Goal: Task Accomplishment & Management: Manage account settings

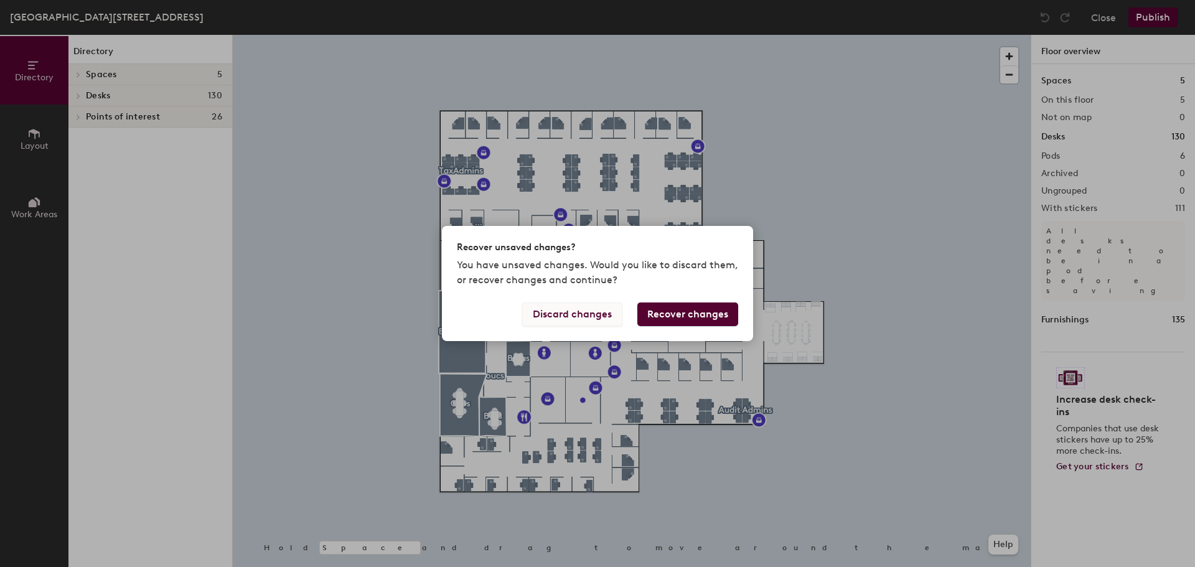
click at [593, 310] on button "Discard changes" at bounding box center [572, 314] width 100 height 24
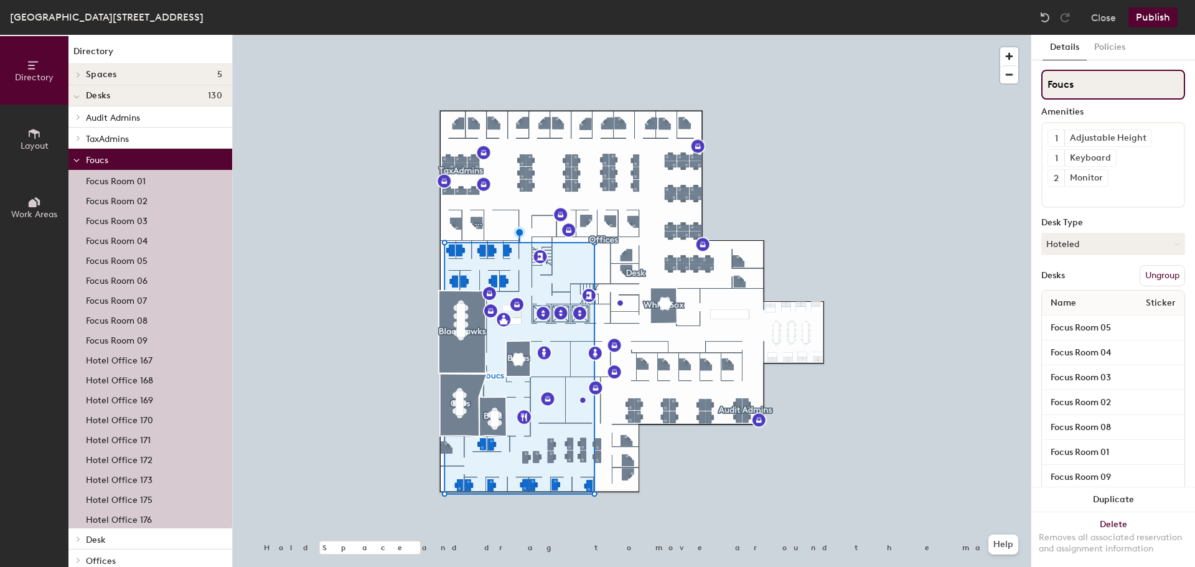
click at [1077, 80] on input "Foucs" at bounding box center [1113, 85] width 144 height 30
type input "Focus"
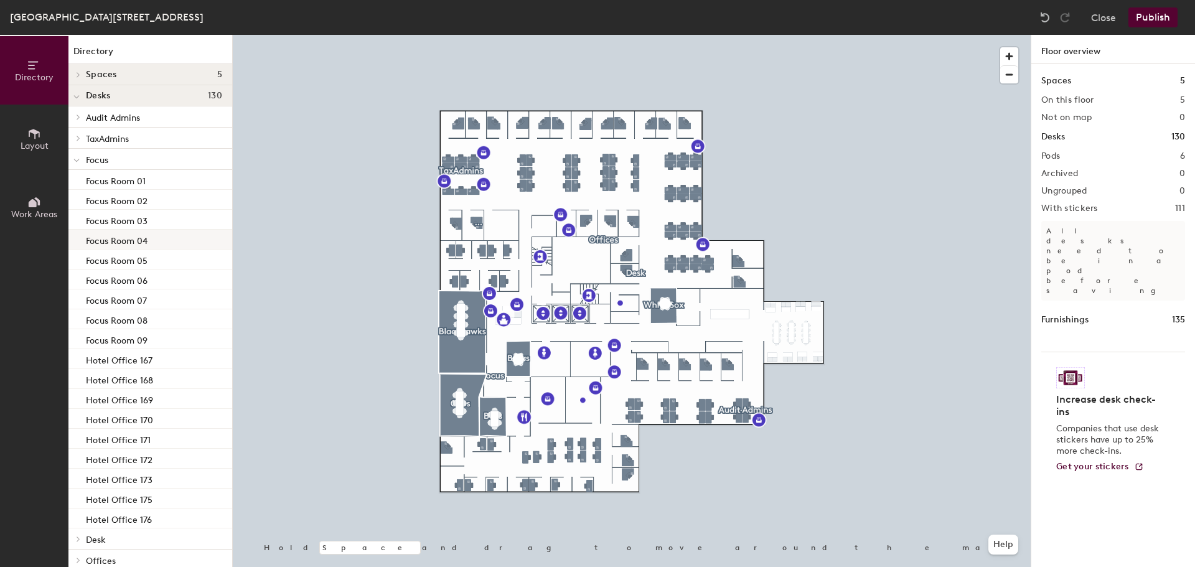
click at [177, 240] on div "Focus Room 04" at bounding box center [150, 240] width 164 height 20
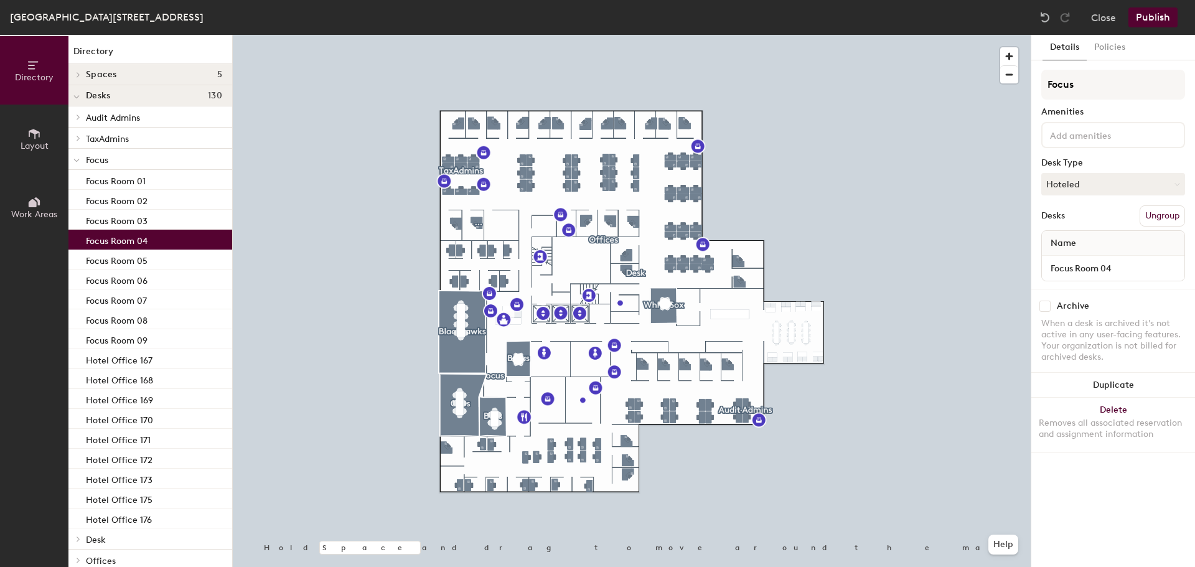
click at [134, 165] on p "Focus" at bounding box center [154, 159] width 136 height 16
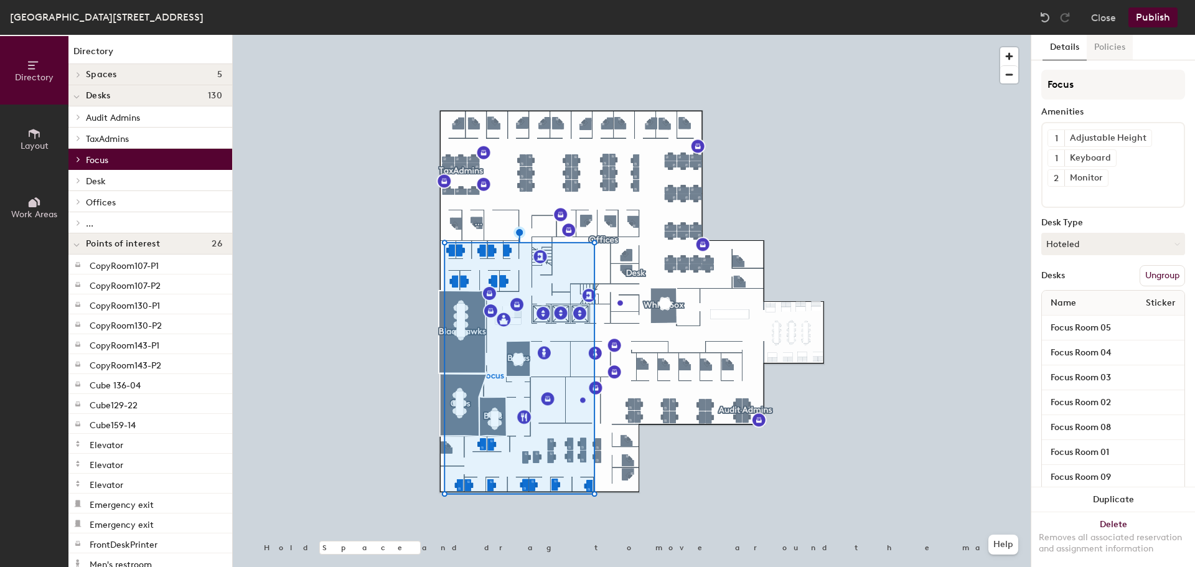
click at [1121, 47] on button "Policies" at bounding box center [1109, 48] width 46 height 26
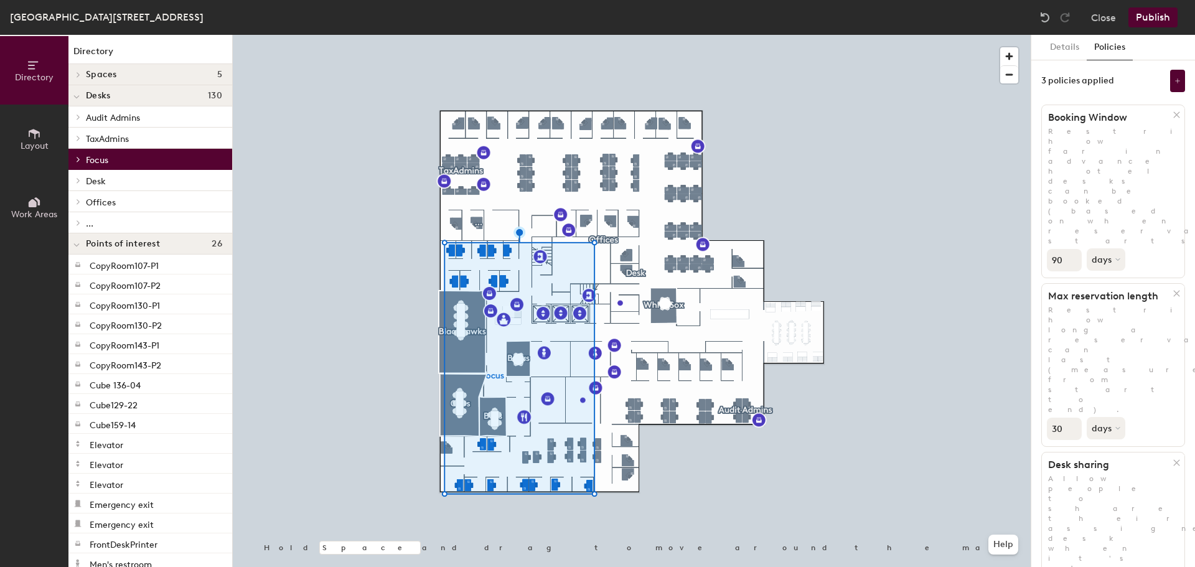
click at [78, 156] on div at bounding box center [76, 159] width 16 height 21
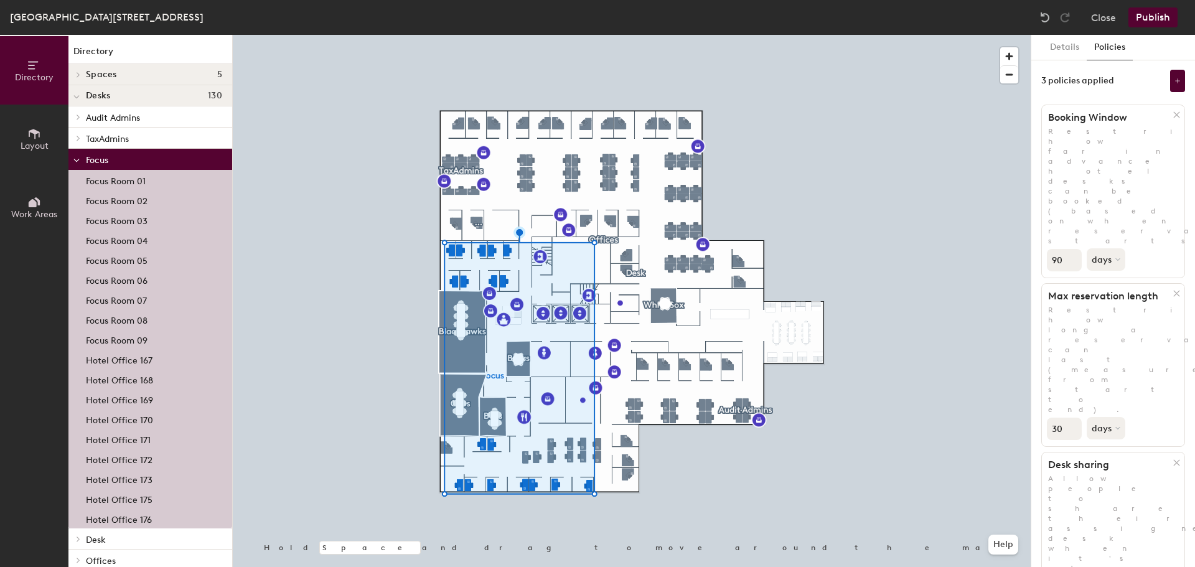
click at [78, 163] on span at bounding box center [76, 160] width 6 height 11
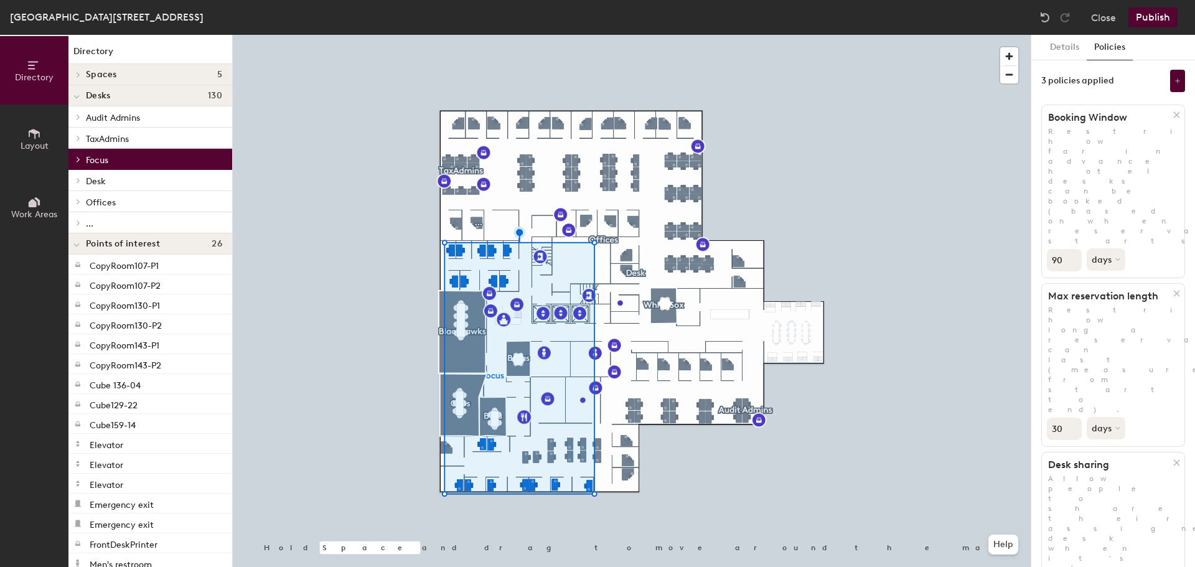
click at [100, 202] on span "Offices" at bounding box center [101, 202] width 30 height 11
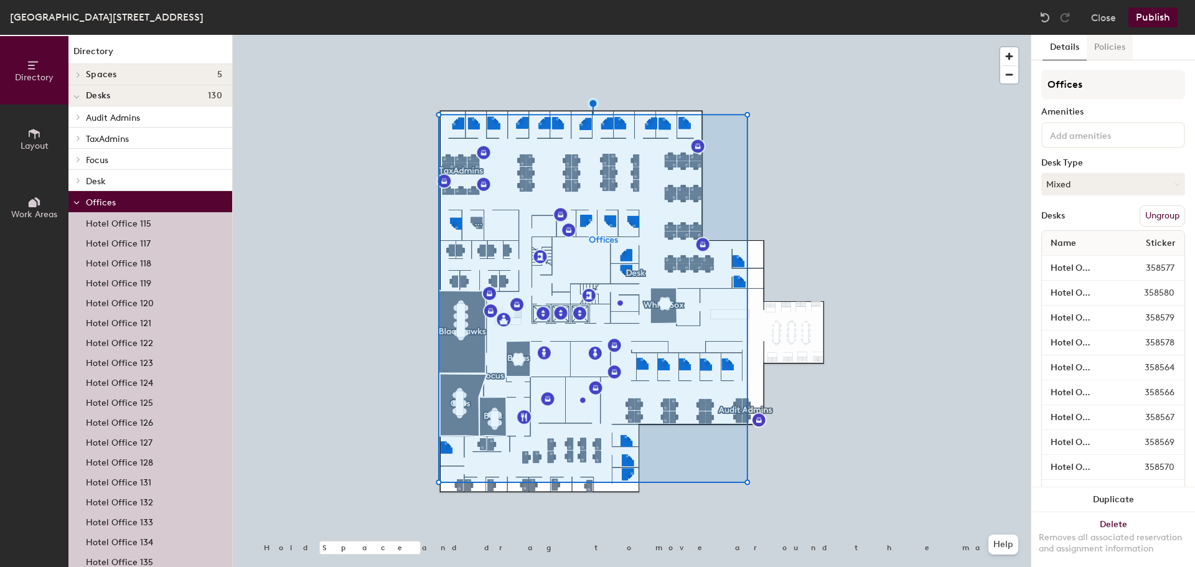
click at [1115, 50] on button "Policies" at bounding box center [1109, 48] width 46 height 26
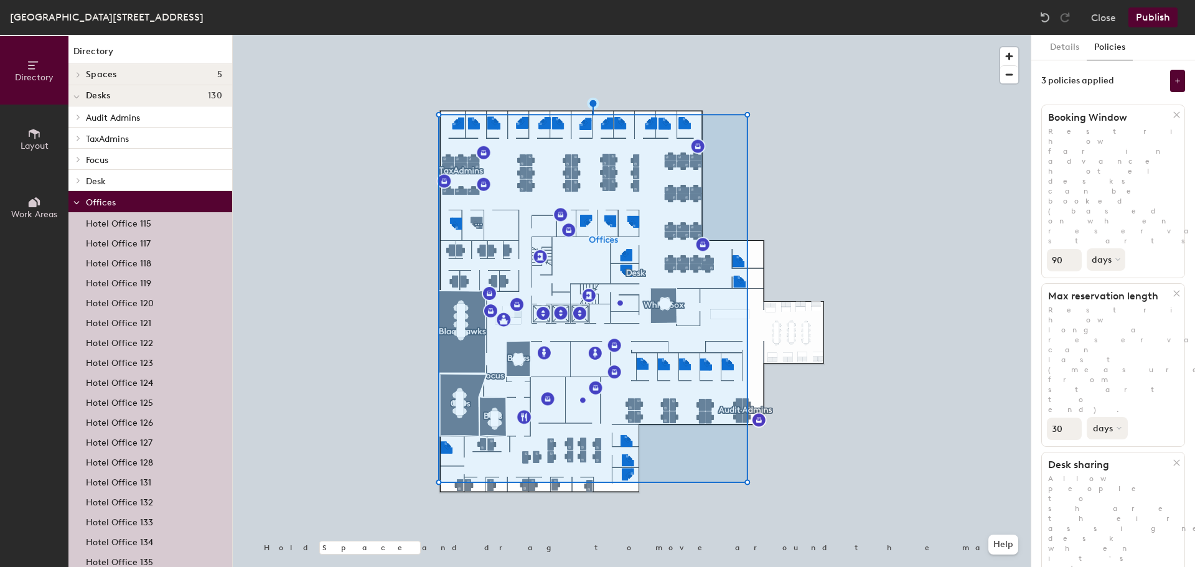
click at [1095, 417] on button "days" at bounding box center [1106, 428] width 41 height 22
click at [1096, 305] on p "Restrict how long a reservation can last (measured from start to end)." at bounding box center [1112, 359] width 142 height 109
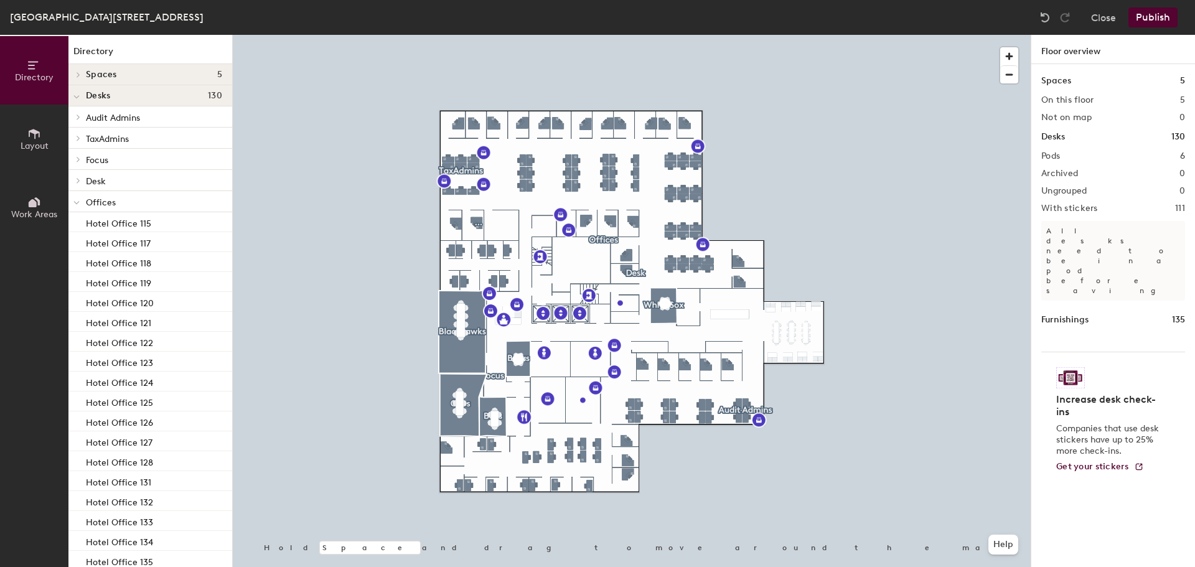
click at [70, 198] on div at bounding box center [76, 201] width 16 height 21
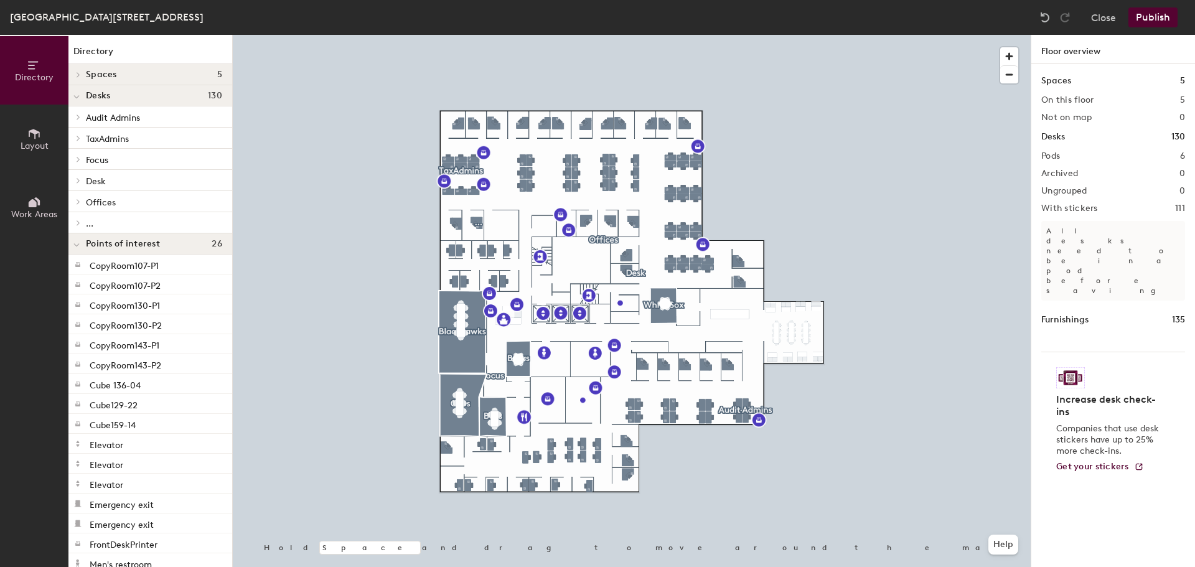
click at [74, 187] on div at bounding box center [76, 180] width 16 height 21
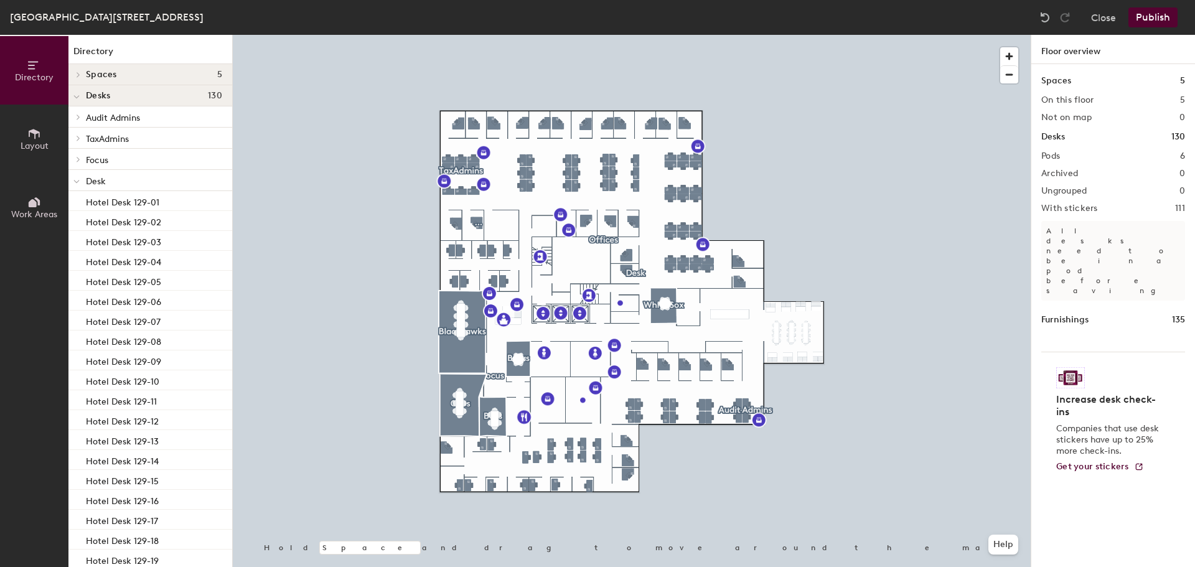
click at [97, 168] on div "Focus" at bounding box center [150, 159] width 164 height 21
click at [95, 161] on span "Focus" at bounding box center [97, 160] width 22 height 11
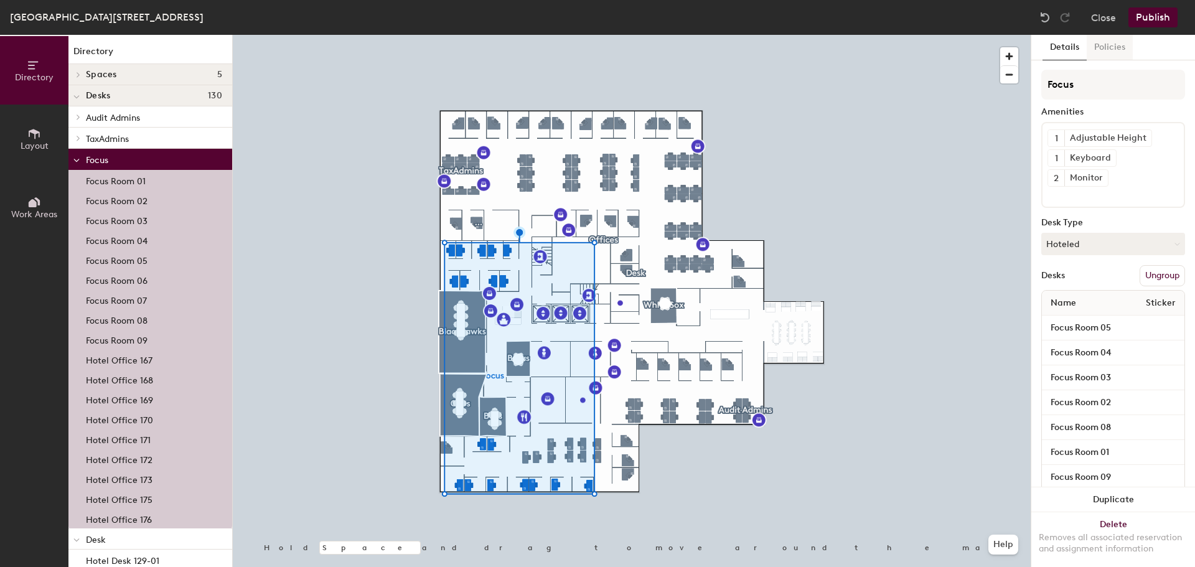
click at [1100, 55] on button "Policies" at bounding box center [1109, 48] width 46 height 26
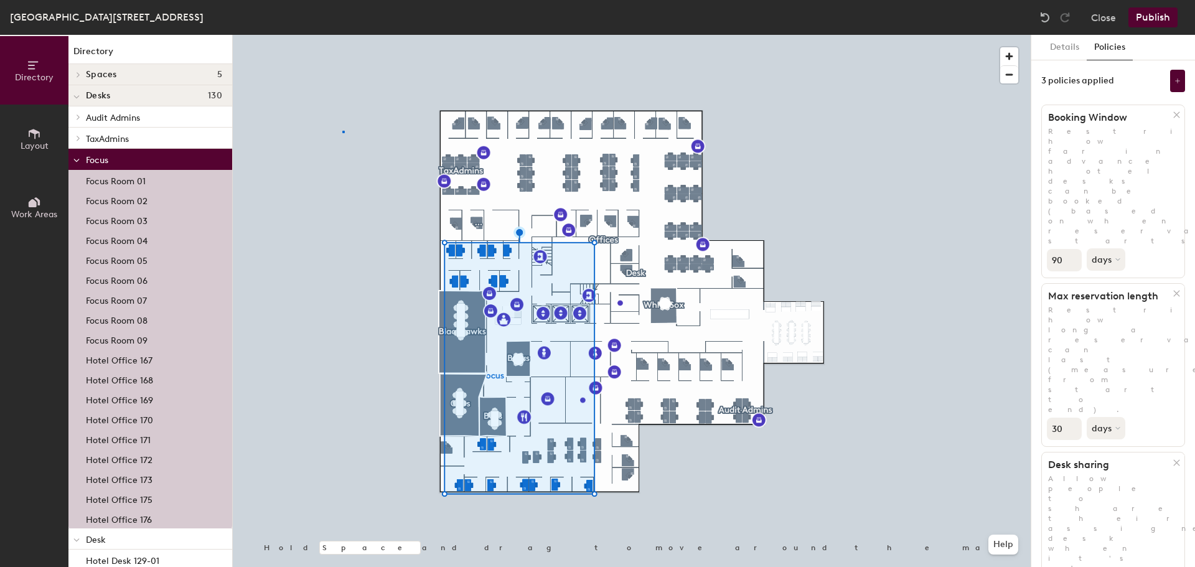
click at [342, 35] on div at bounding box center [632, 35] width 798 height 0
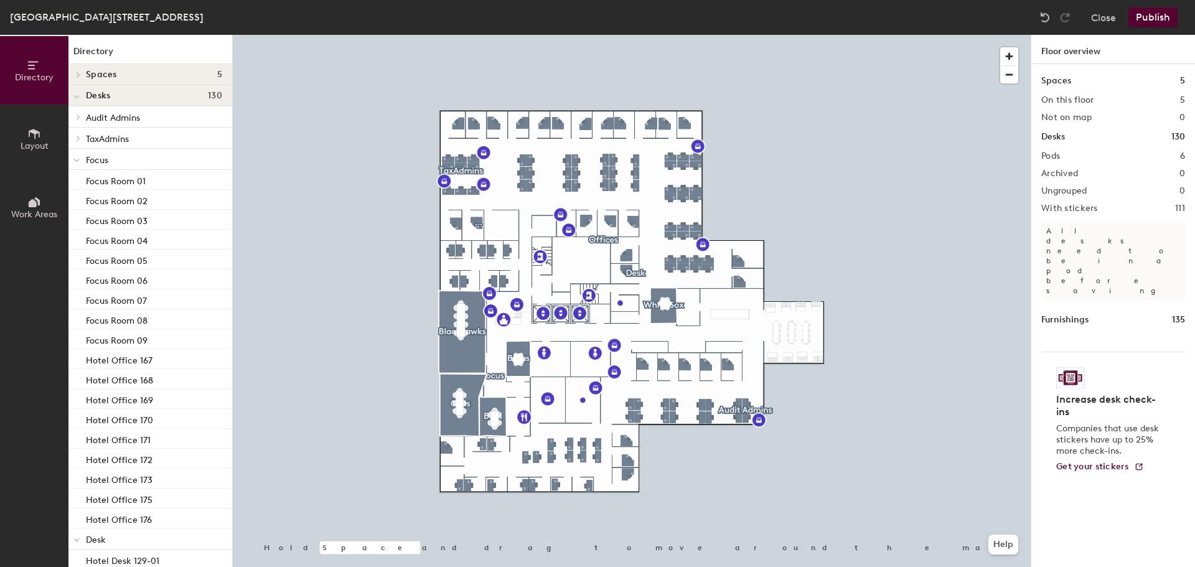
click at [1139, 20] on button "Publish" at bounding box center [1152, 17] width 49 height 20
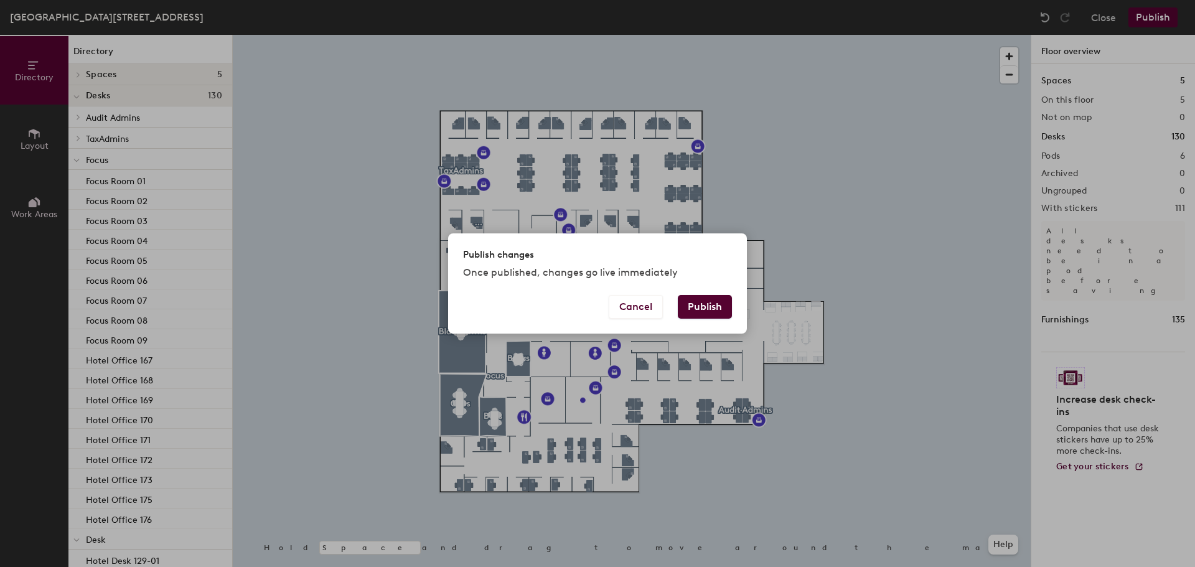
click at [699, 302] on button "Publish" at bounding box center [705, 307] width 54 height 24
